Goal: Task Accomplishment & Management: Use online tool/utility

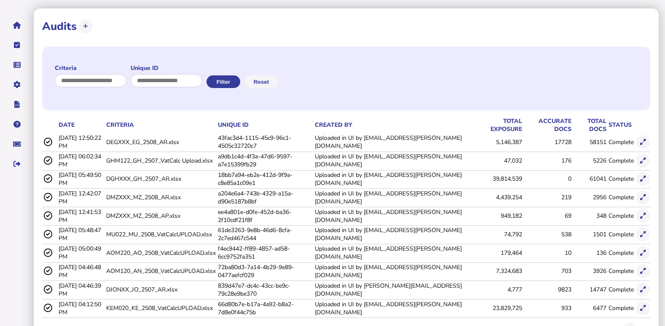
scroll to position [72, 0]
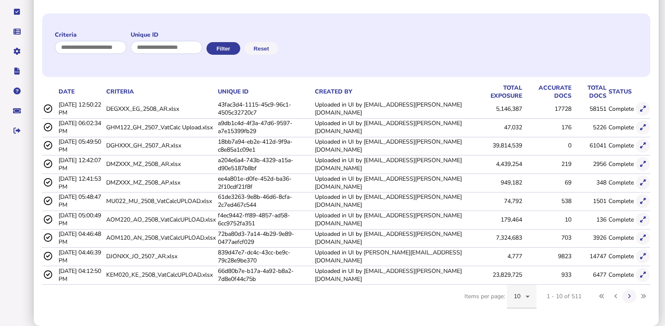
click at [527, 296] on icon at bounding box center [527, 297] width 4 height 2
click at [524, 269] on span "100" at bounding box center [518, 271] width 11 height 10
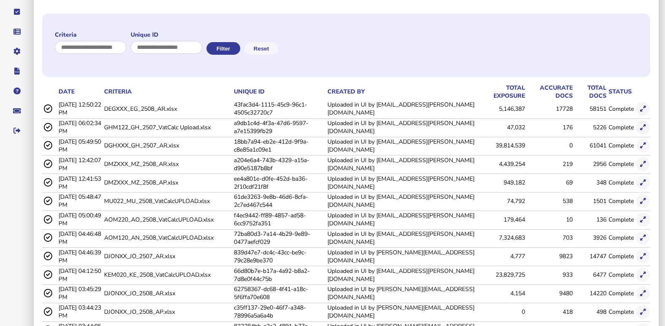
click at [430, 27] on div "Criteria Unique ID Filter Reset" at bounding box center [346, 45] width 608 height 64
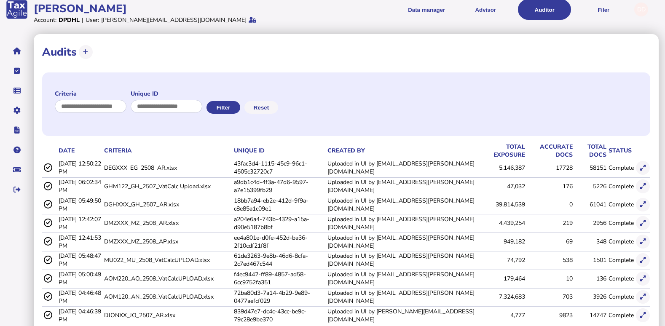
scroll to position [0, 0]
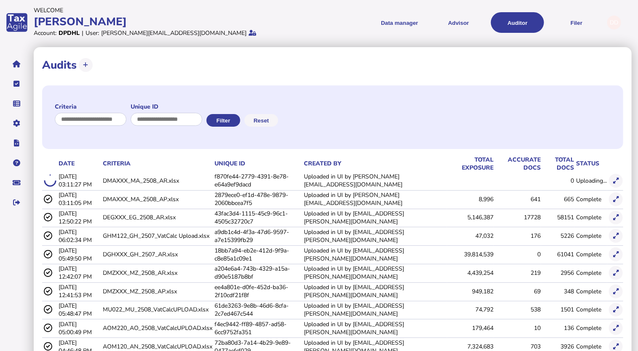
click at [572, 2] on div "**********" at bounding box center [319, 199] width 638 height 398
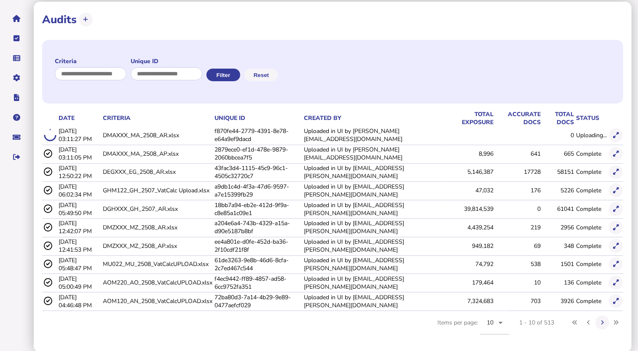
scroll to position [46, 0]
click at [500, 323] on icon at bounding box center [500, 323] width 10 height 10
click at [497, 297] on span "100" at bounding box center [491, 296] width 11 height 10
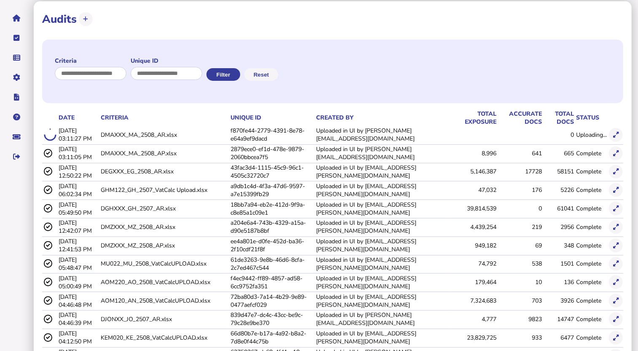
click at [438, 47] on div "Criteria Unique ID Filter Reset" at bounding box center [332, 72] width 581 height 64
click at [435, 54] on div "Criteria Unique ID Filter Reset" at bounding box center [332, 72] width 581 height 64
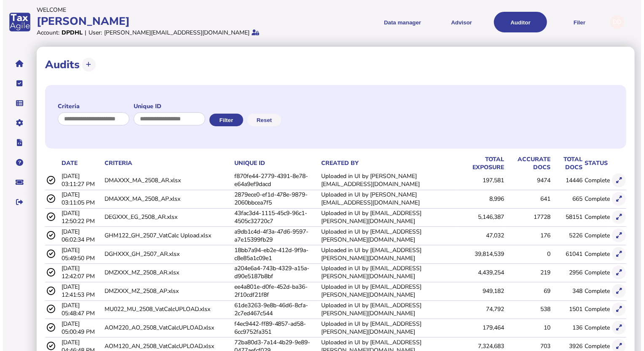
scroll to position [0, 0]
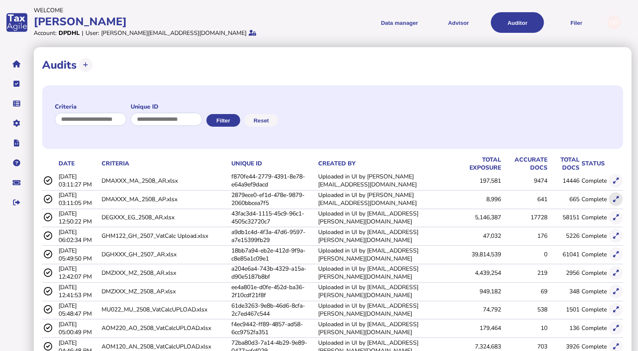
click at [615, 200] on icon at bounding box center [615, 199] width 5 height 5
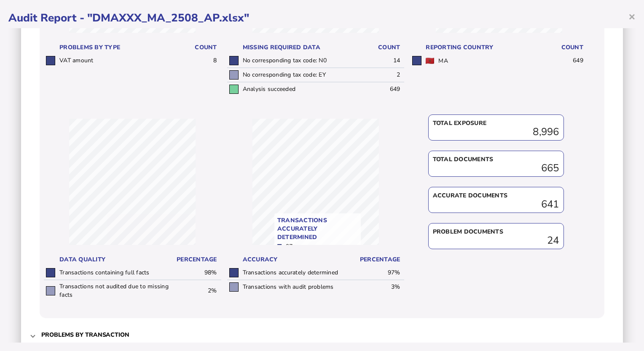
scroll to position [253, 0]
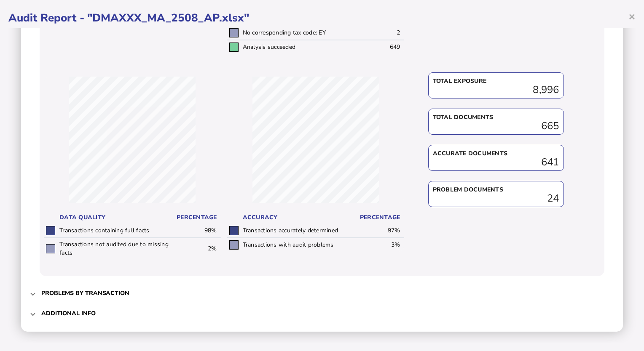
click at [83, 311] on h3 "Additional info" at bounding box center [68, 314] width 54 height 8
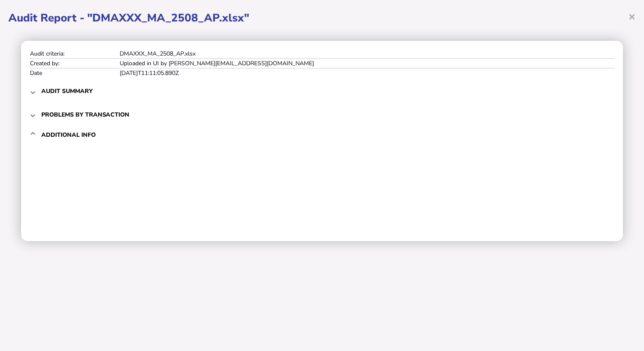
scroll to position [0, 0]
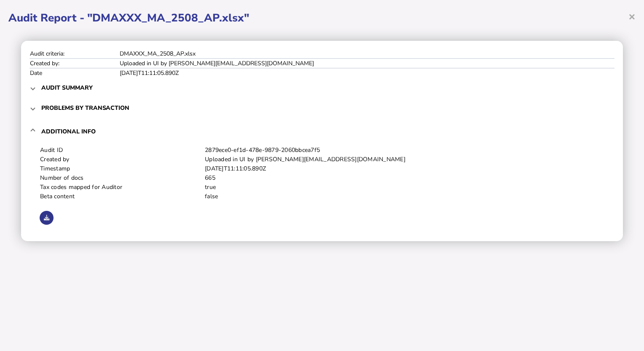
click at [44, 220] on icon at bounding box center [46, 217] width 5 height 5
click at [345, 279] on div "× Audit Report - "DMAXXX_MA_2508_AP.xlsx" Audit criteria: DMAXXX_MA_2508_AP.xls…" at bounding box center [322, 175] width 644 height 351
click at [628, 18] on span "×" at bounding box center [631, 16] width 7 height 16
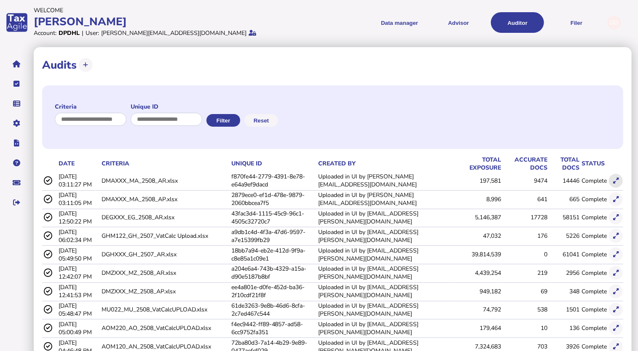
click at [618, 178] on icon at bounding box center [615, 180] width 5 height 5
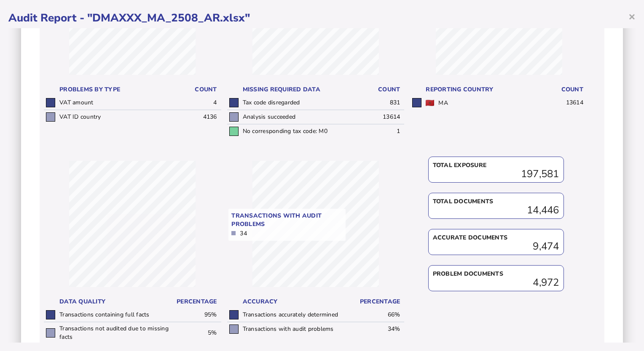
scroll to position [253, 0]
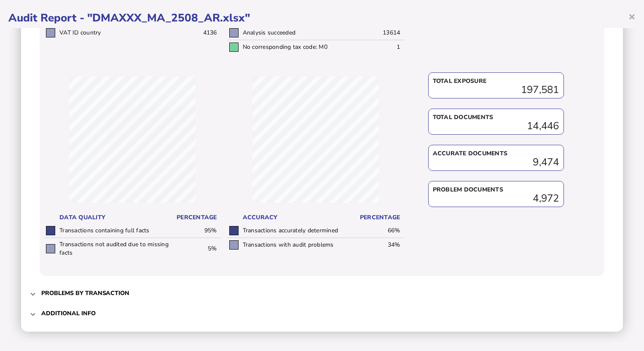
click at [83, 310] on h3 "Additional info" at bounding box center [68, 314] width 54 height 8
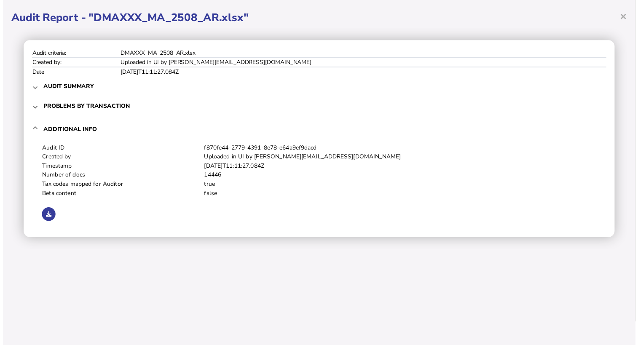
scroll to position [0, 0]
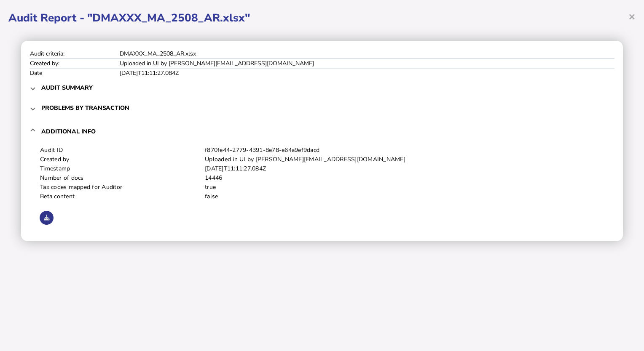
click at [45, 218] on icon at bounding box center [46, 217] width 5 height 5
click at [47, 217] on icon at bounding box center [46, 217] width 5 height 5
click at [345, 86] on span "Audit summary" at bounding box center [322, 88] width 563 height 20
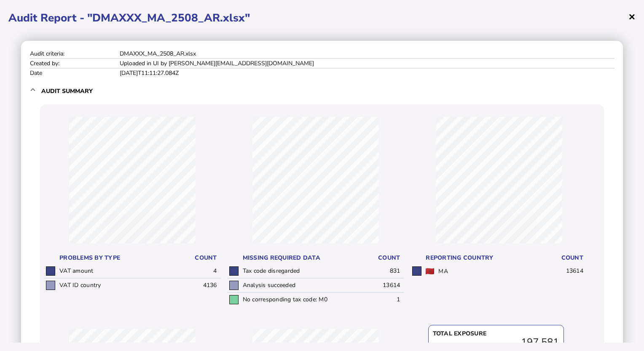
click at [633, 17] on span "×" at bounding box center [631, 16] width 7 height 16
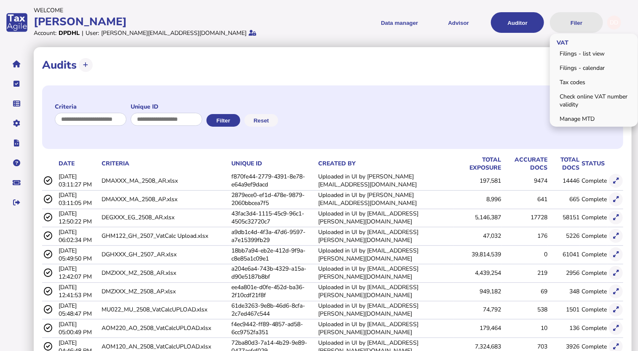
click at [579, 24] on button "Filer" at bounding box center [576, 22] width 53 height 21
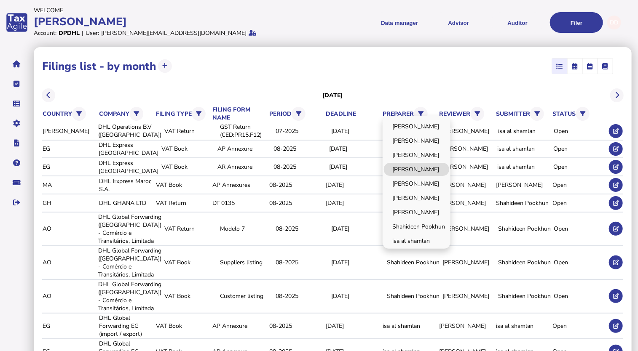
click at [417, 169] on link "Deveshi Dukhi" at bounding box center [416, 169] width 65 height 13
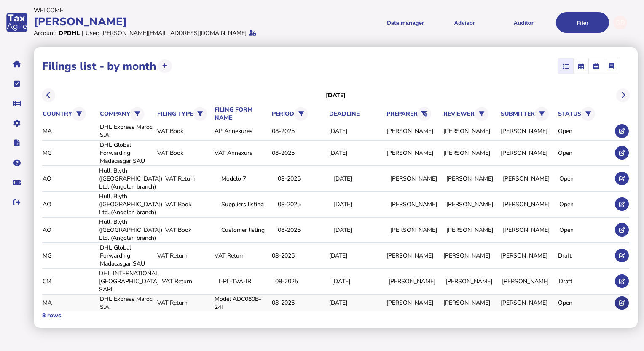
click at [619, 301] on icon at bounding box center [621, 302] width 5 height 5
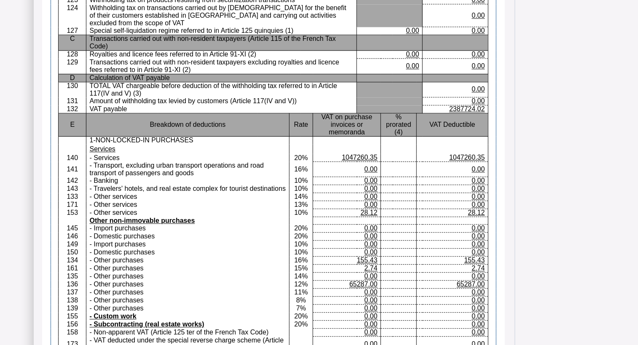
scroll to position [885, 0]
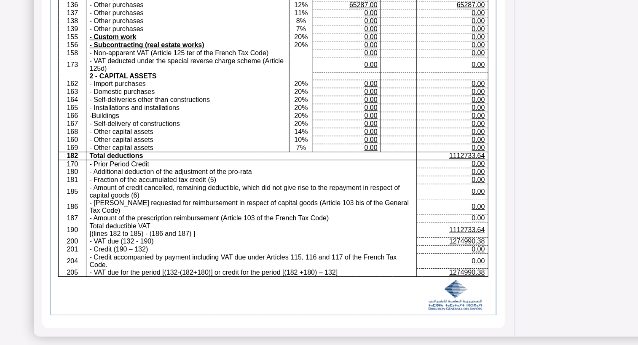
scroll to position [1203, 0]
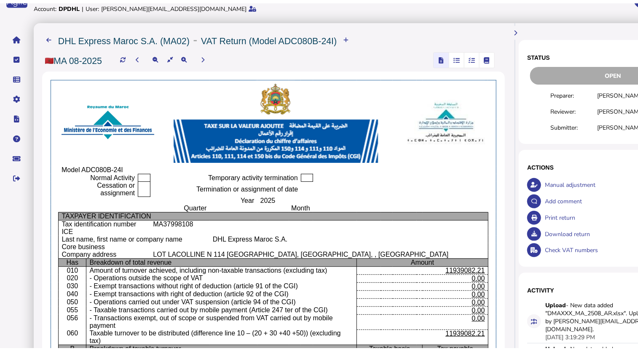
scroll to position [42, 0]
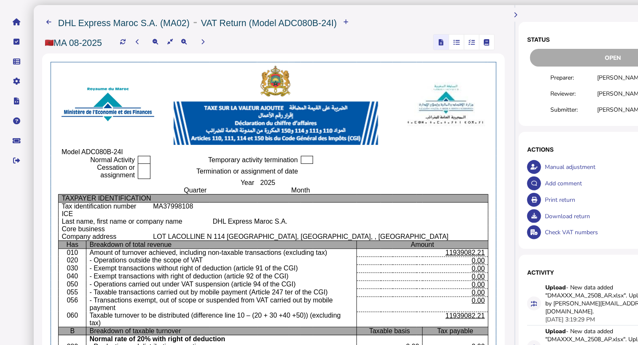
click at [486, 43] on icon "button" at bounding box center [487, 42] width 6 height 0
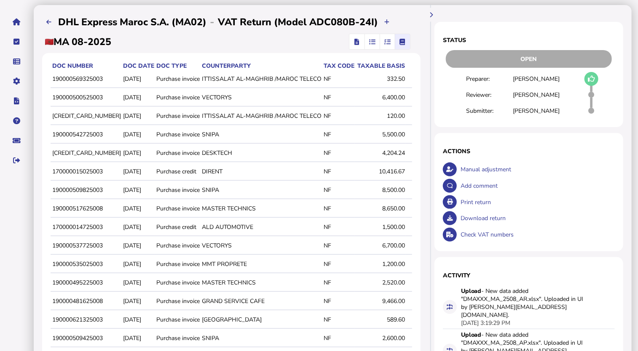
click at [375, 42] on icon "button" at bounding box center [372, 42] width 6 height 0
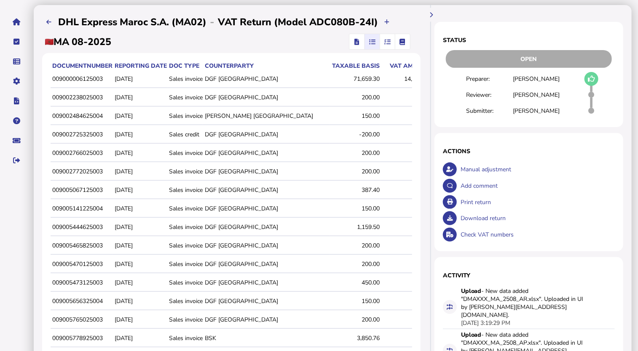
click at [390, 42] on icon "button" at bounding box center [387, 42] width 6 height 0
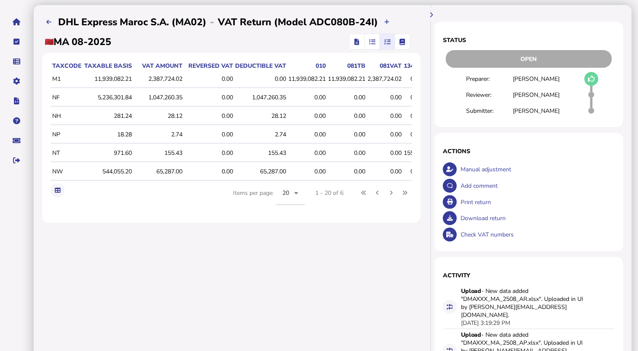
click at [409, 43] on span "button" at bounding box center [402, 41] width 13 height 15
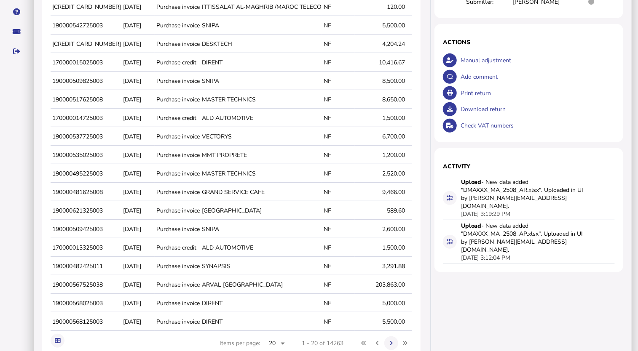
scroll to position [197, 0]
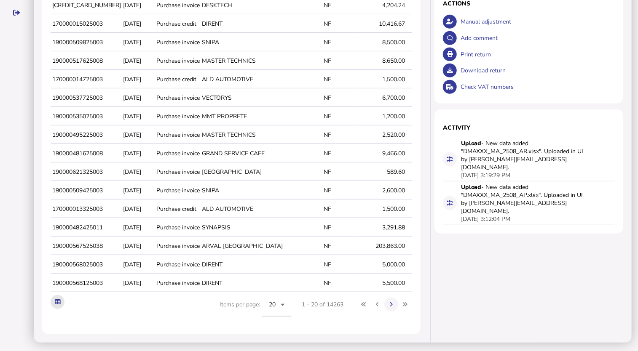
click at [56, 302] on icon at bounding box center [57, 301] width 5 height 5
click at [26, 141] on aside "VAT Transaction list Upload list Setup Companies Data mappings Tax codes Users …" at bounding box center [17, 103] width 34 height 496
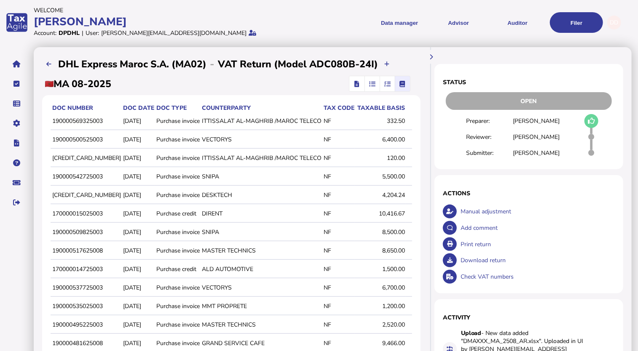
click at [394, 87] on span "button" at bounding box center [387, 83] width 14 height 15
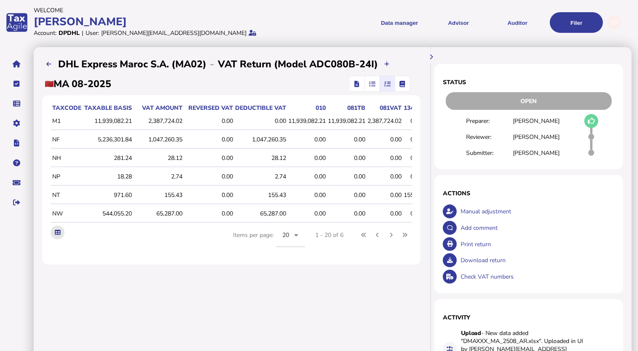
click at [58, 235] on icon at bounding box center [57, 232] width 5 height 5
